Goal: Information Seeking & Learning: Learn about a topic

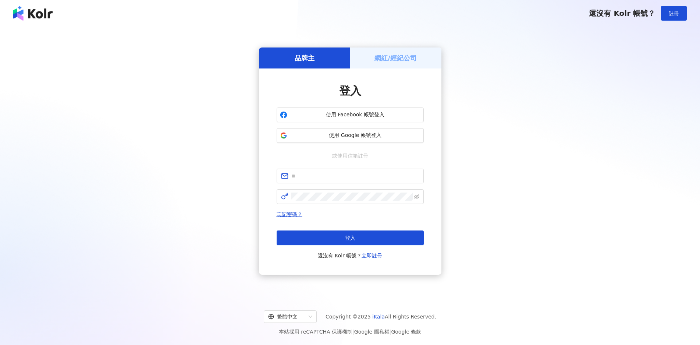
click at [359, 117] on span "使用 Facebook 帳號登入" at bounding box center [355, 114] width 130 height 7
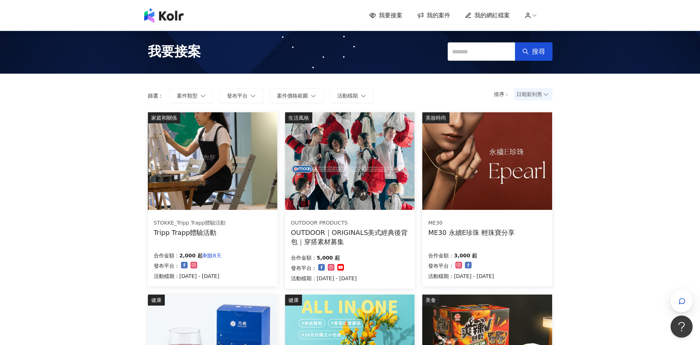
click at [537, 95] on span "日期新到舊" at bounding box center [533, 94] width 33 height 11
click at [540, 136] on div "日期新到舊" at bounding box center [533, 135] width 27 height 8
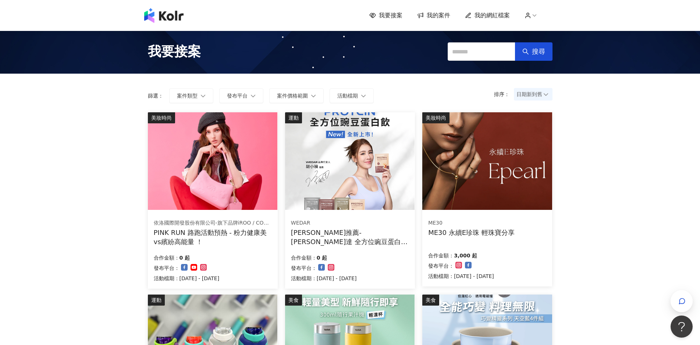
click at [241, 168] on img at bounding box center [213, 161] width 130 height 98
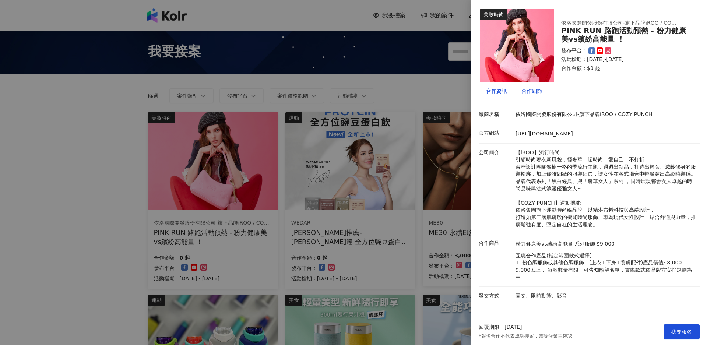
click at [535, 90] on div "合作細節" at bounding box center [531, 91] width 21 height 8
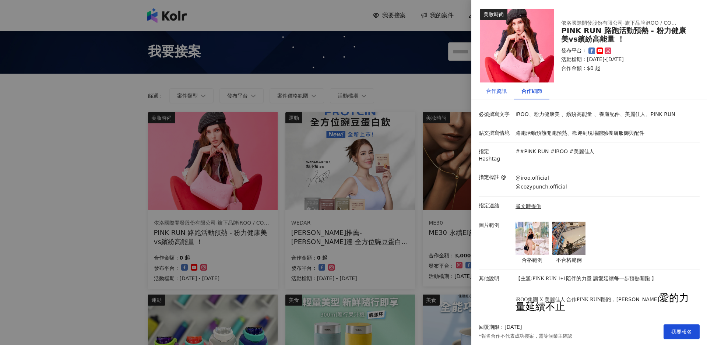
click at [497, 92] on div "合作資訊" at bounding box center [496, 91] width 21 height 8
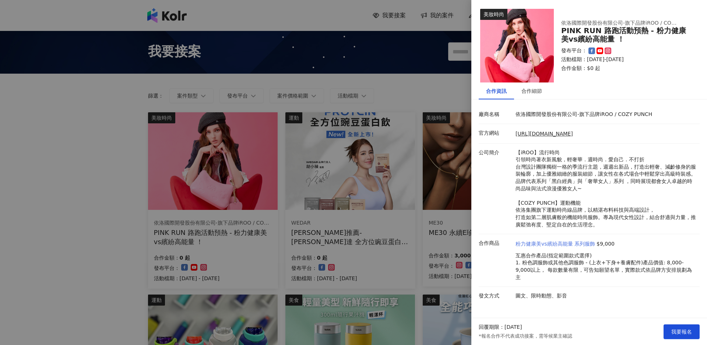
click at [583, 244] on link "粉力健康美vs繽紛高能量 系列服飾" at bounding box center [555, 243] width 80 height 7
click at [110, 160] on div at bounding box center [353, 172] width 707 height 345
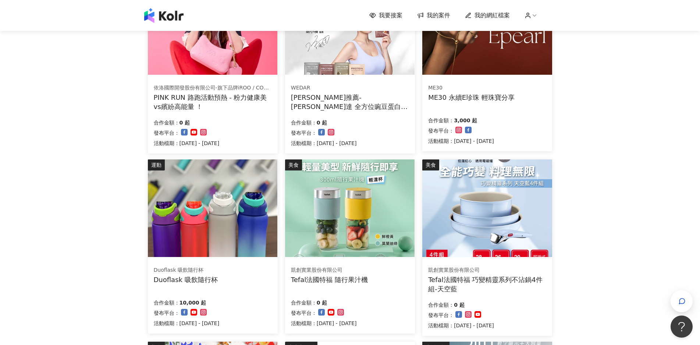
scroll to position [74, 0]
